Goal: Find specific page/section: Find specific page/section

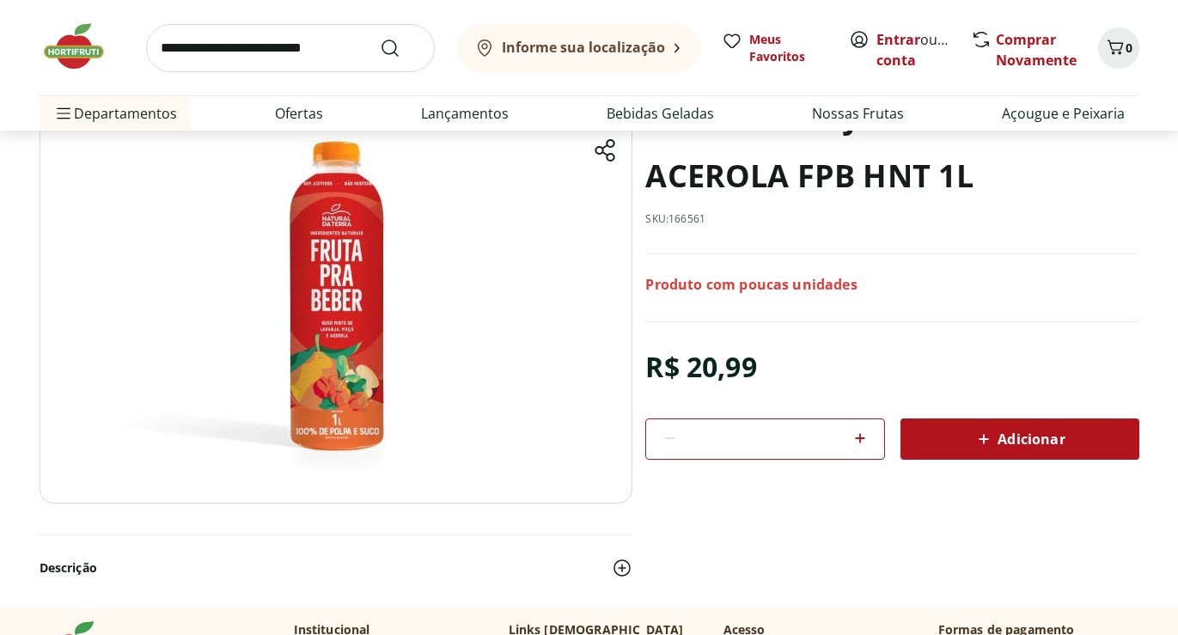
scroll to position [203, 0]
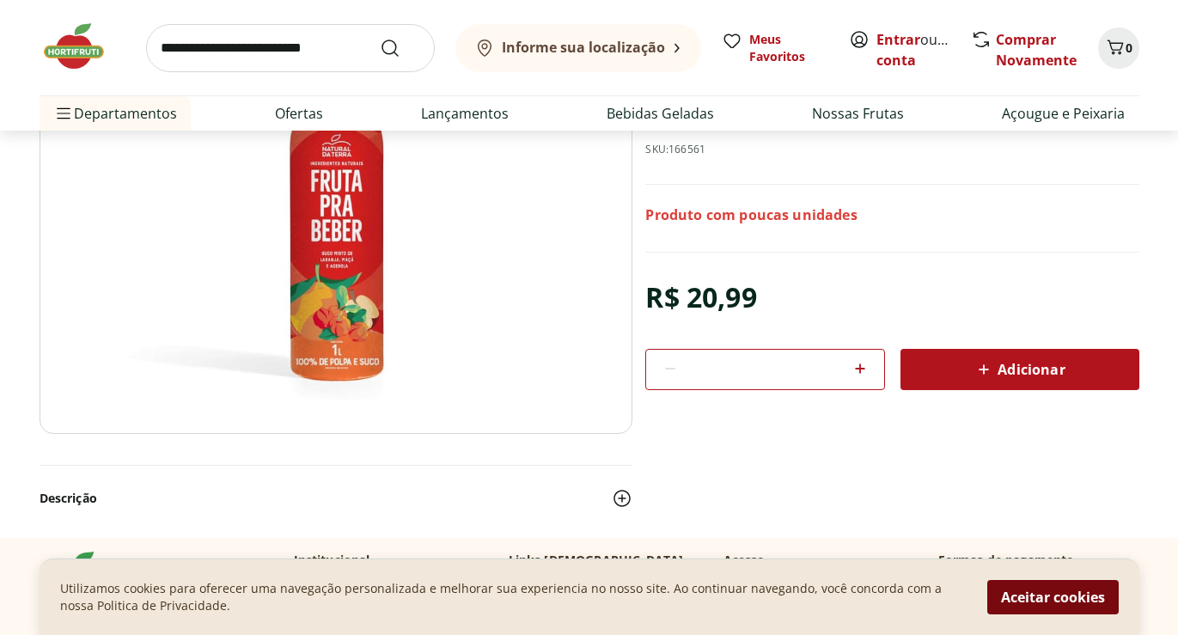
click at [1020, 604] on button "Aceitar cookies" at bounding box center [1052, 597] width 131 height 34
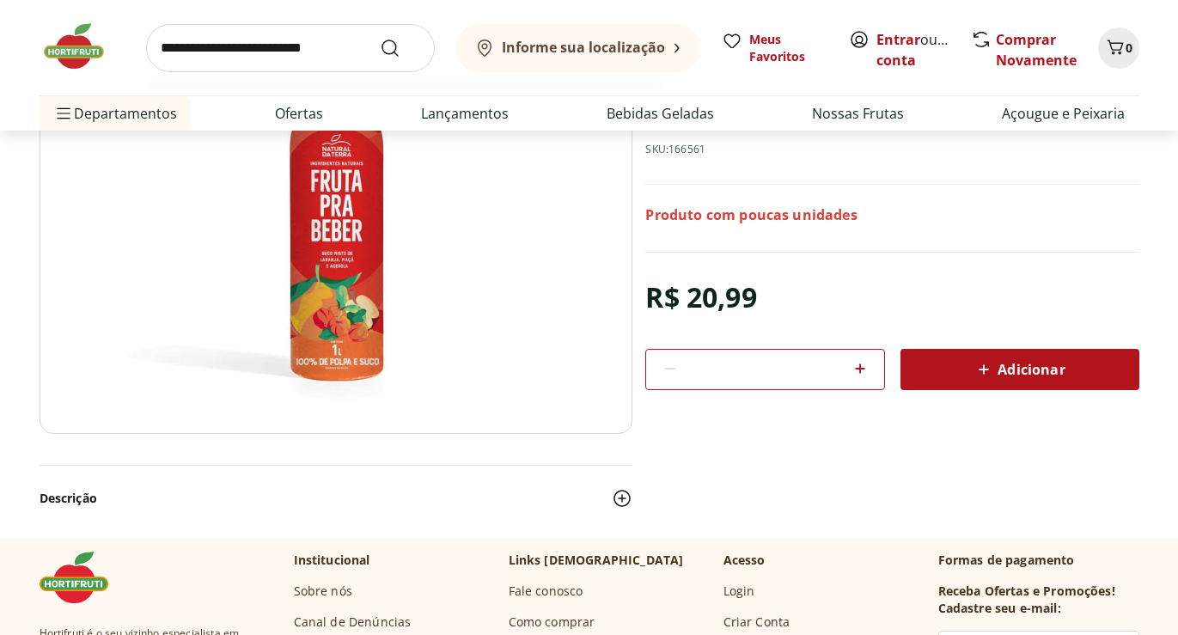
click at [269, 51] on input "search" at bounding box center [290, 48] width 289 height 48
click at [659, 52] on b "Informe sua localização" at bounding box center [583, 47] width 163 height 19
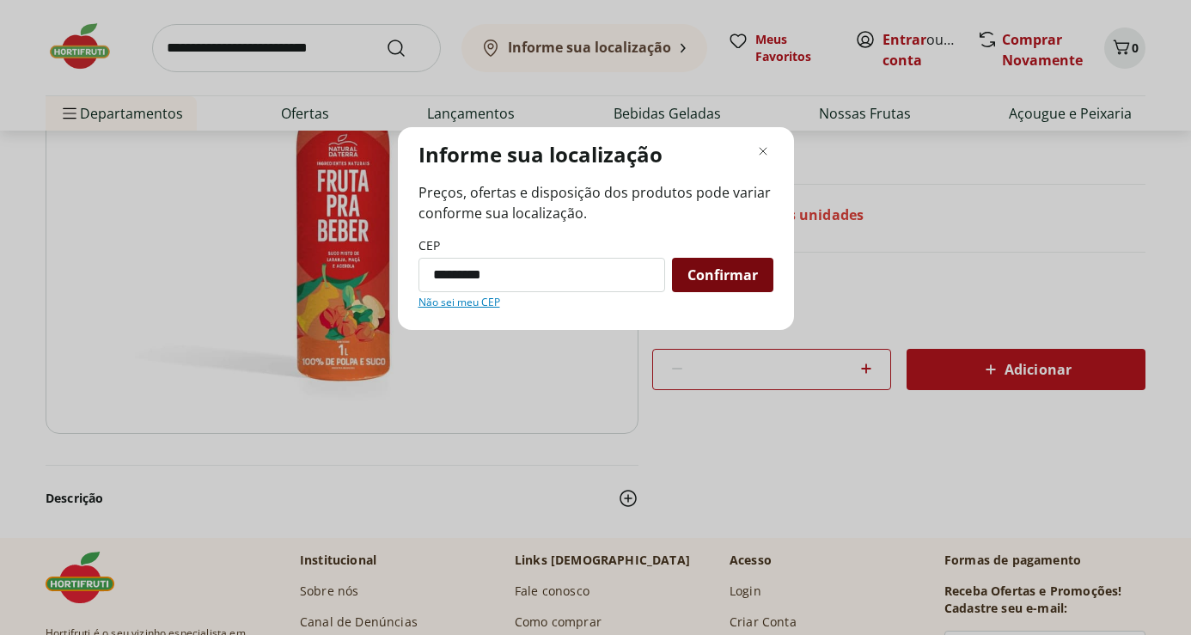
type input "*********"
click at [742, 265] on div "Confirmar" at bounding box center [722, 275] width 101 height 34
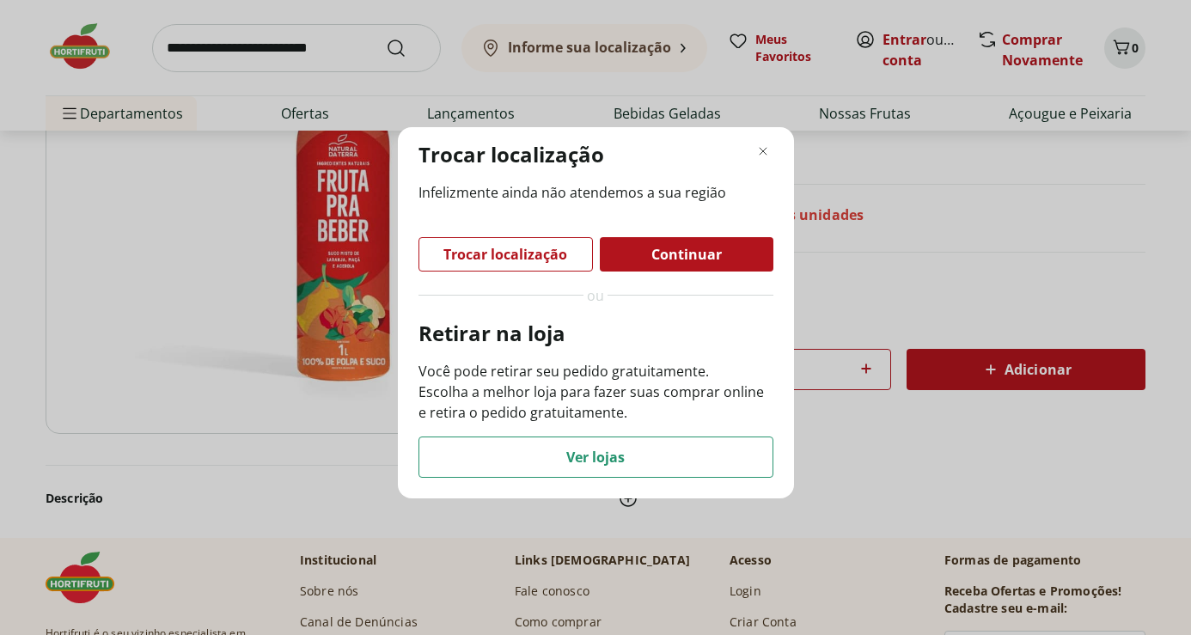
click at [646, 259] on div "Continuar" at bounding box center [687, 254] width 174 height 34
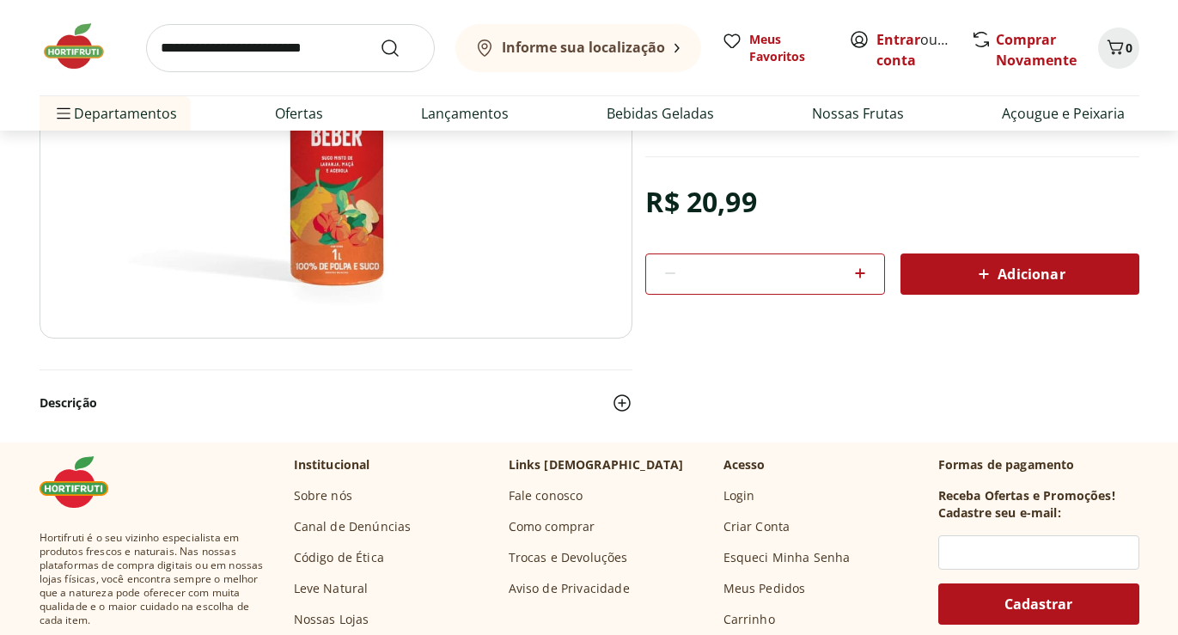
scroll to position [0, 0]
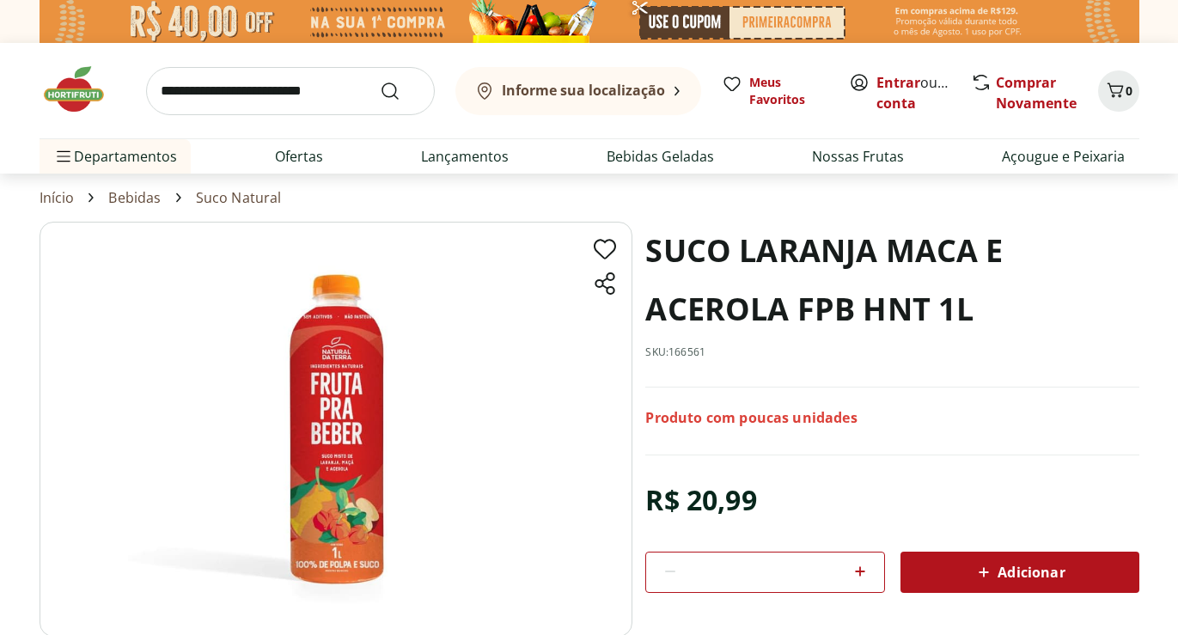
click at [619, 87] on b "Informe sua localização" at bounding box center [583, 90] width 163 height 19
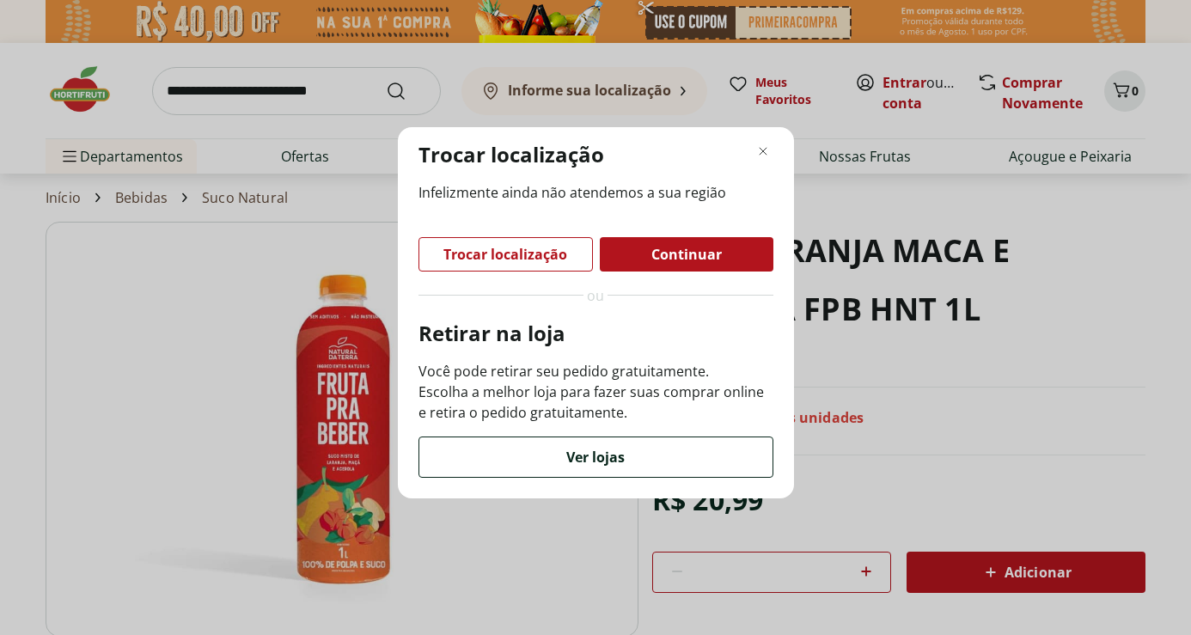
click at [640, 449] on div "Ver lojas" at bounding box center [595, 457] width 353 height 40
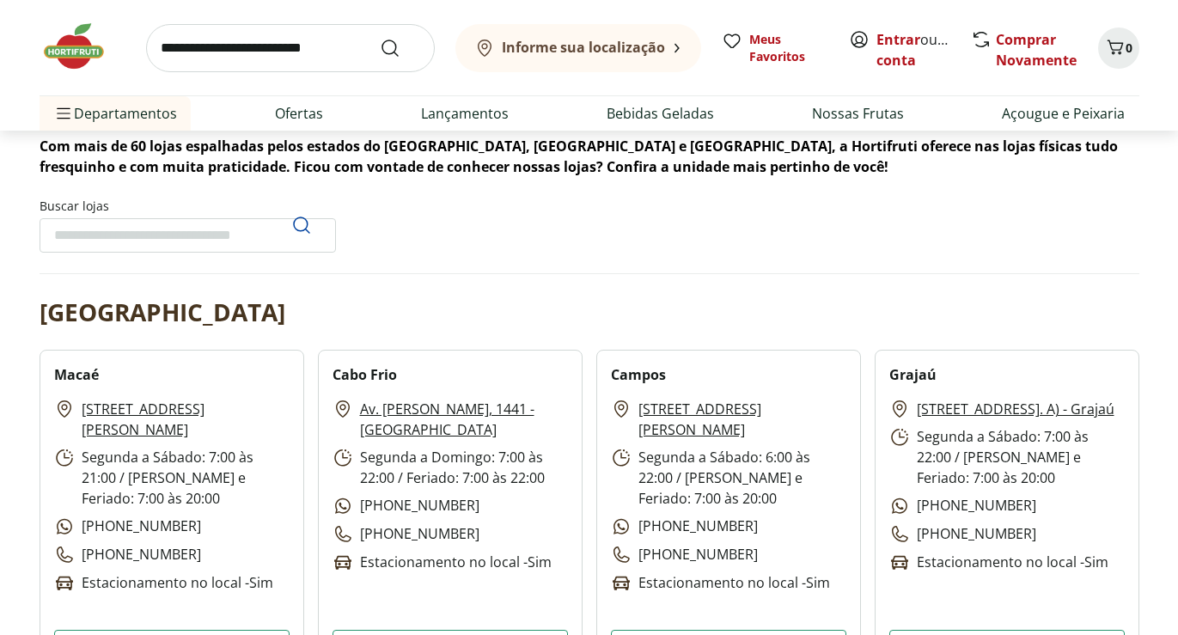
scroll to position [166, 0]
